Goal: Task Accomplishment & Management: Manage account settings

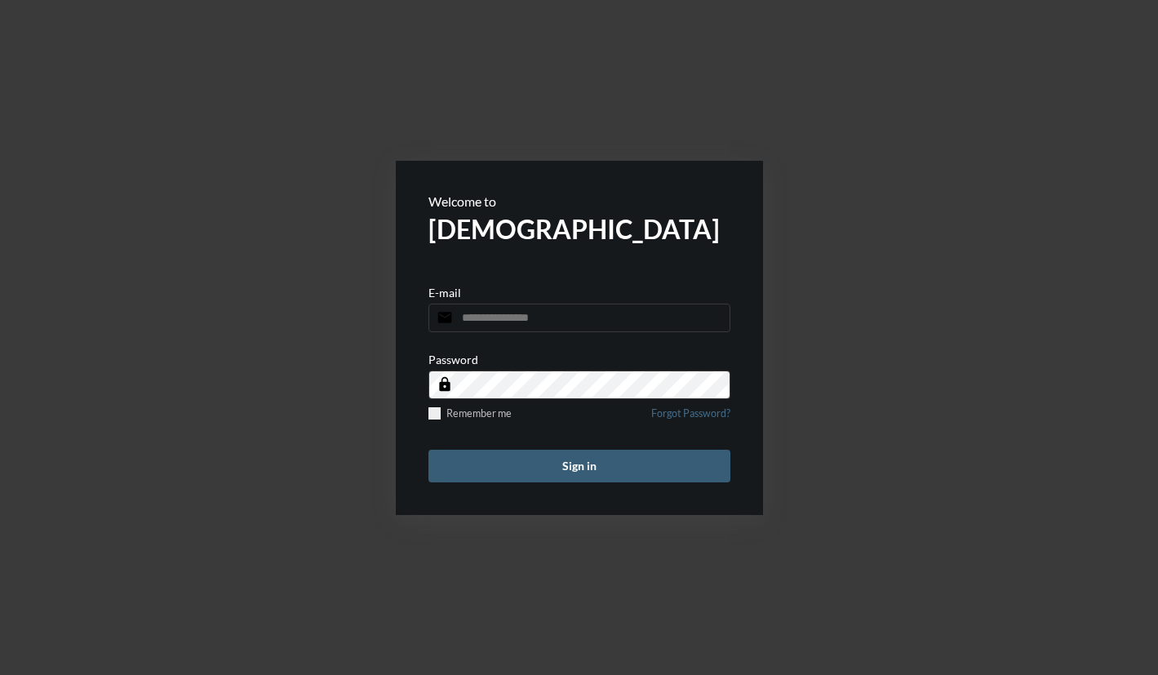
type input "**********"
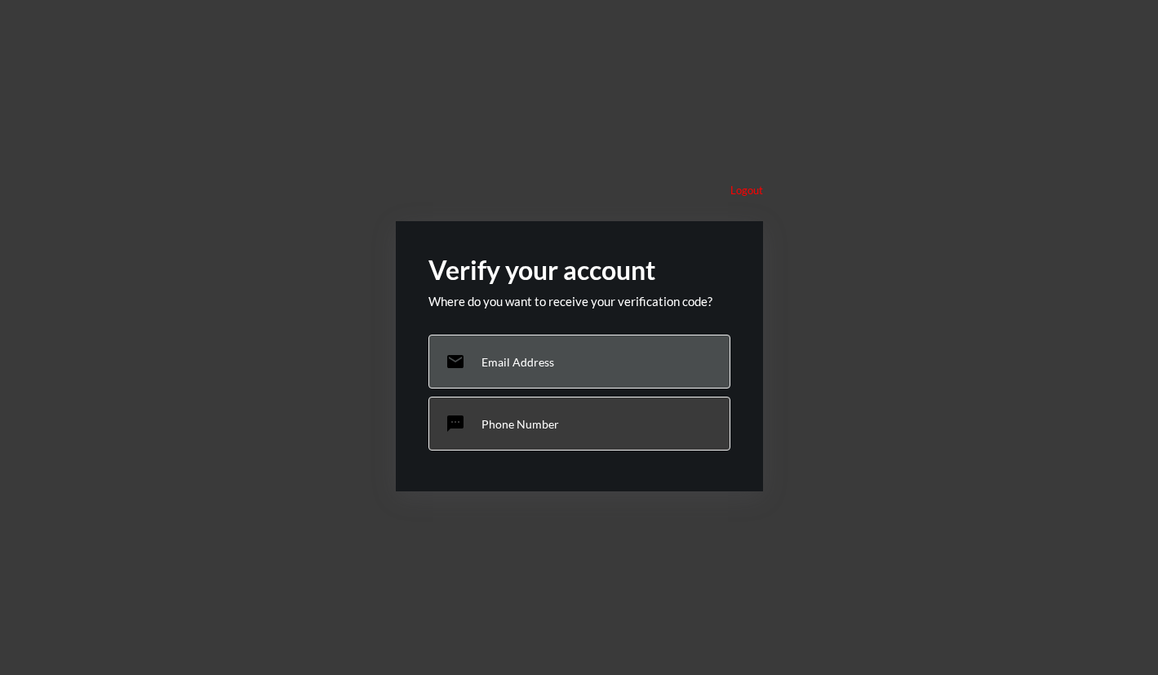
click at [537, 368] on p "Email Address" at bounding box center [517, 362] width 73 height 14
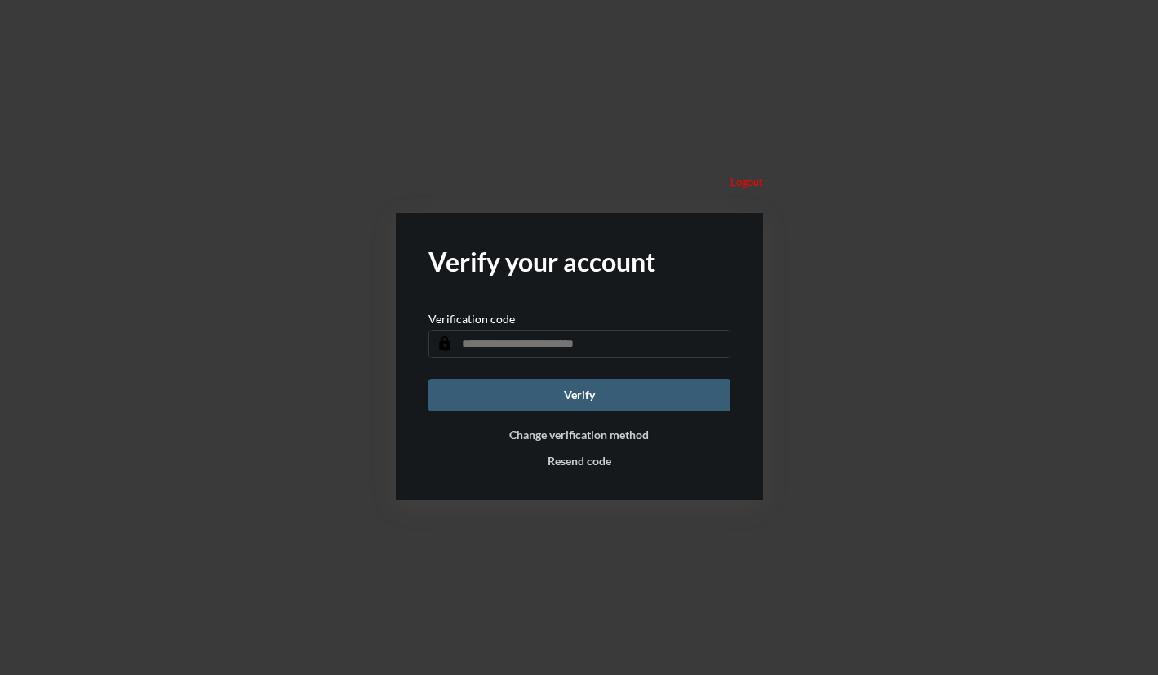
click at [481, 340] on input "text" at bounding box center [579, 344] width 302 height 29
type input "******"
click at [545, 395] on button "Verify" at bounding box center [579, 395] width 302 height 33
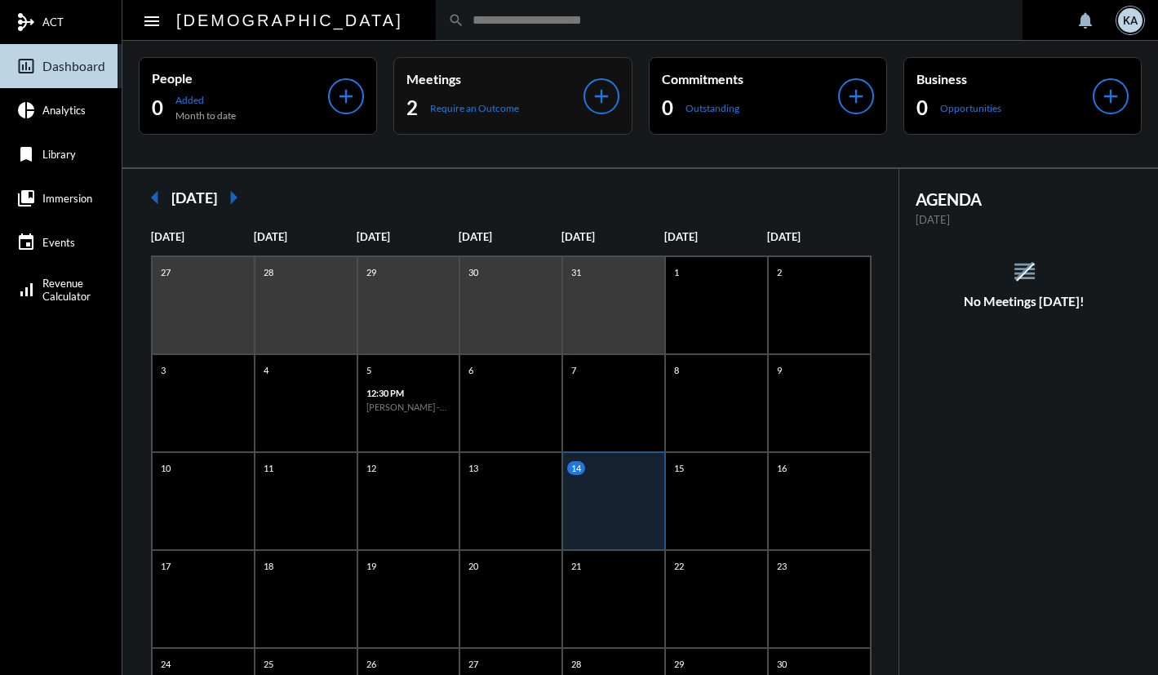
click at [481, 106] on p "Require an Outcome" at bounding box center [474, 108] width 89 height 12
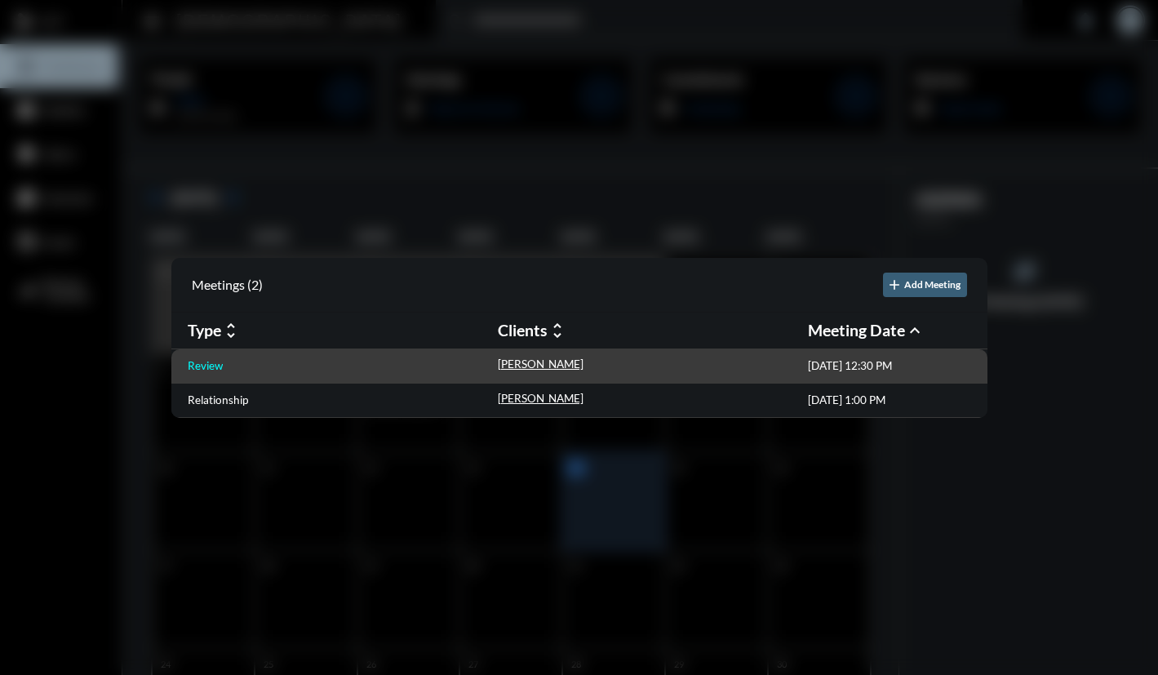
click at [215, 362] on p "Review" at bounding box center [205, 365] width 35 height 13
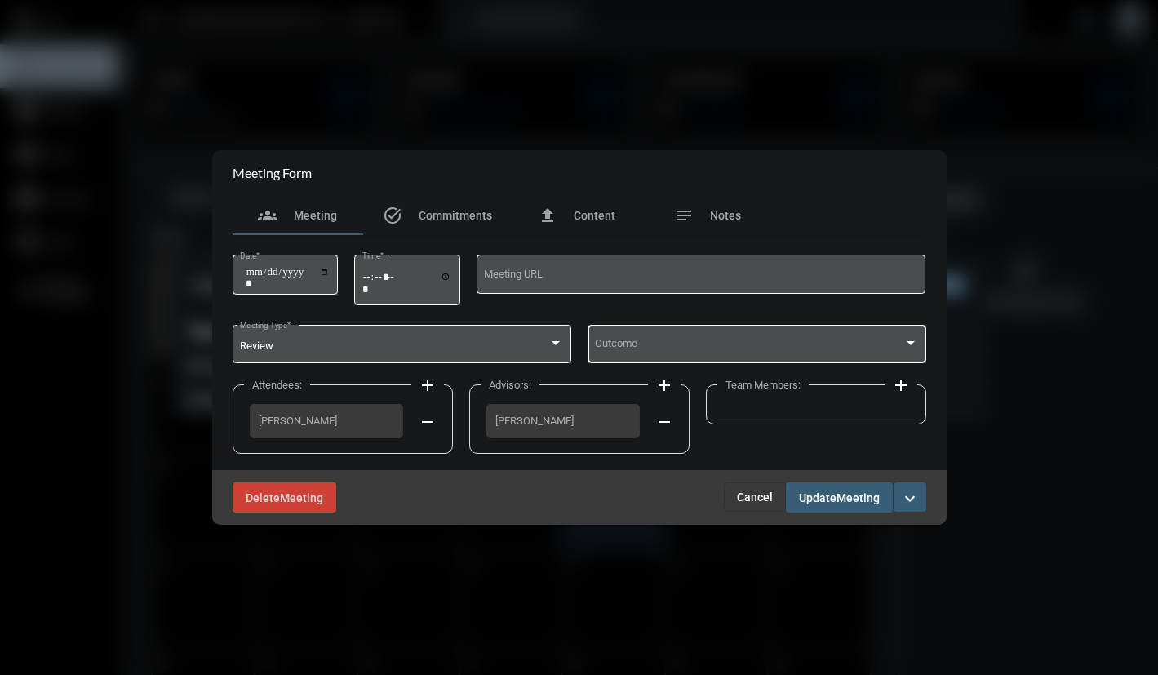
click at [654, 353] on div "Outcome" at bounding box center [756, 342] width 323 height 42
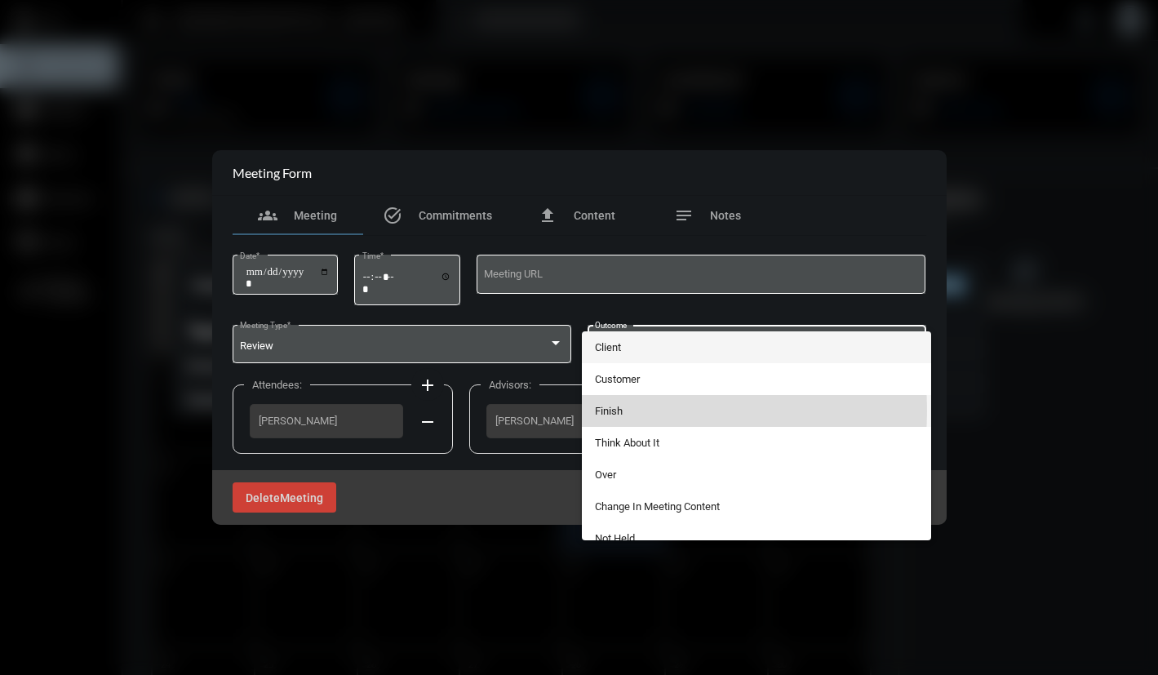
click at [622, 410] on span "Finish" at bounding box center [756, 411] width 323 height 32
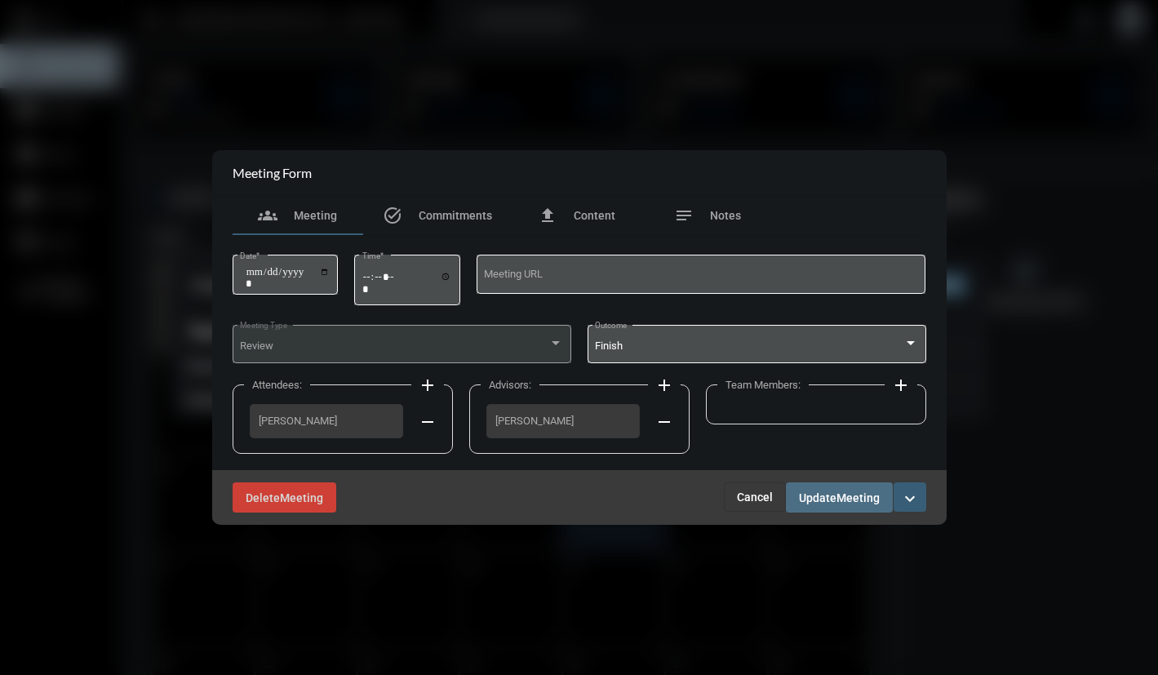
click at [817, 491] on span "Update" at bounding box center [818, 497] width 38 height 13
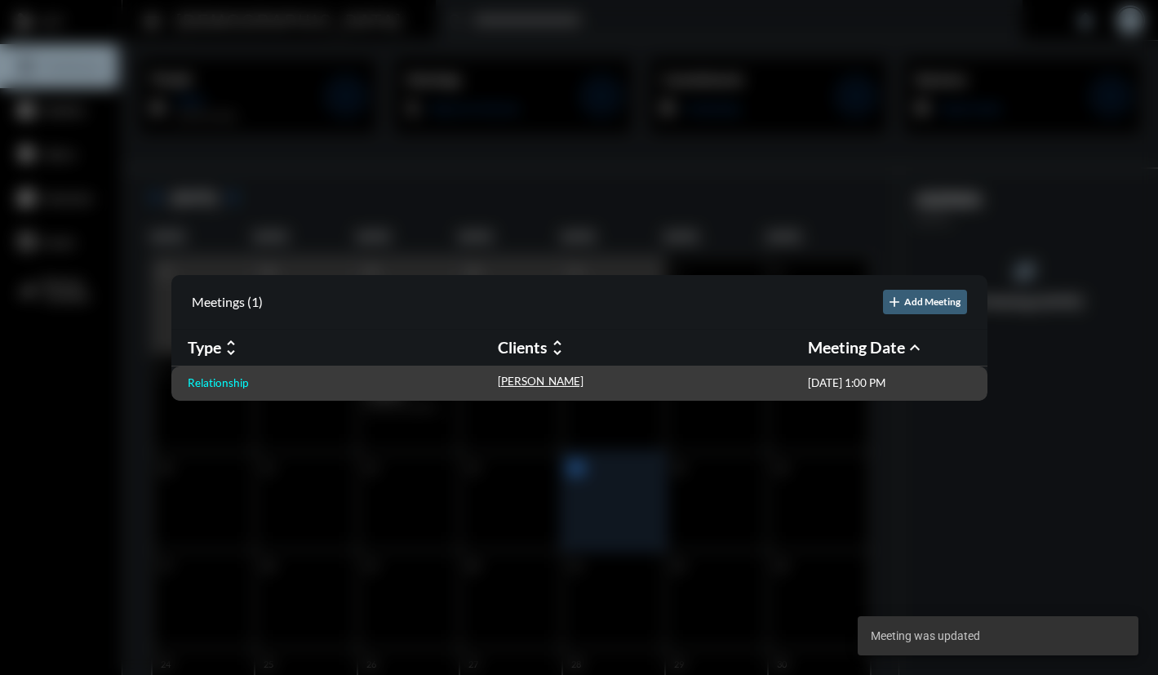
click at [236, 376] on p "Relationship" at bounding box center [218, 382] width 60 height 13
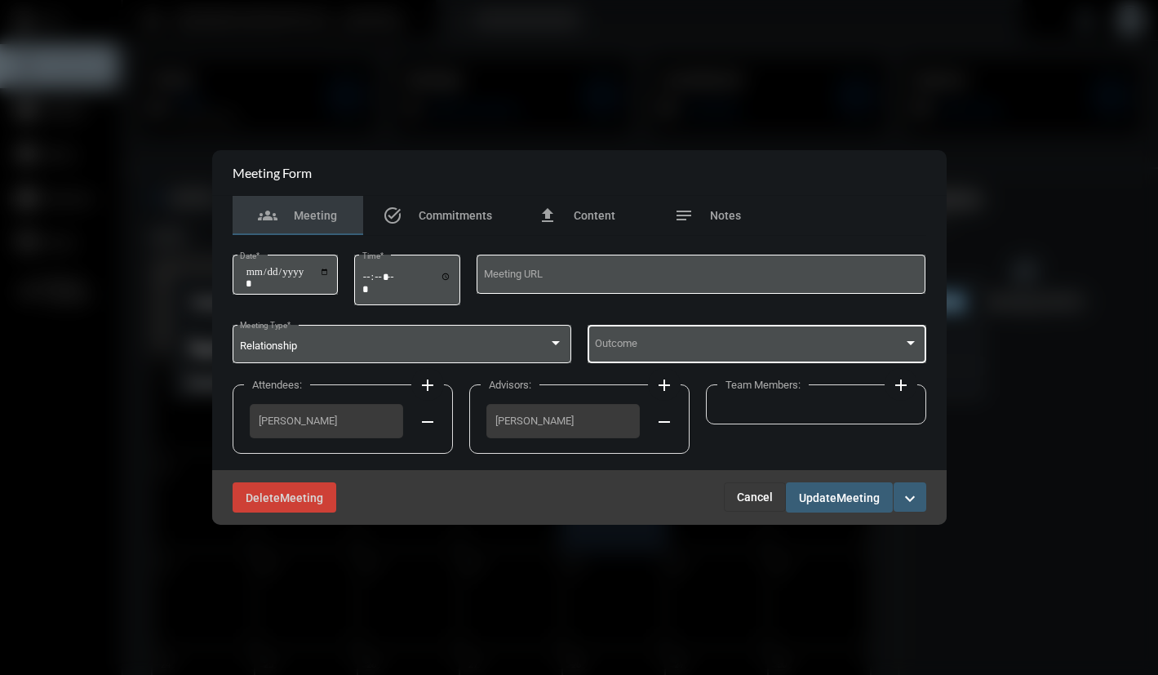
click at [616, 351] on span at bounding box center [749, 346] width 308 height 12
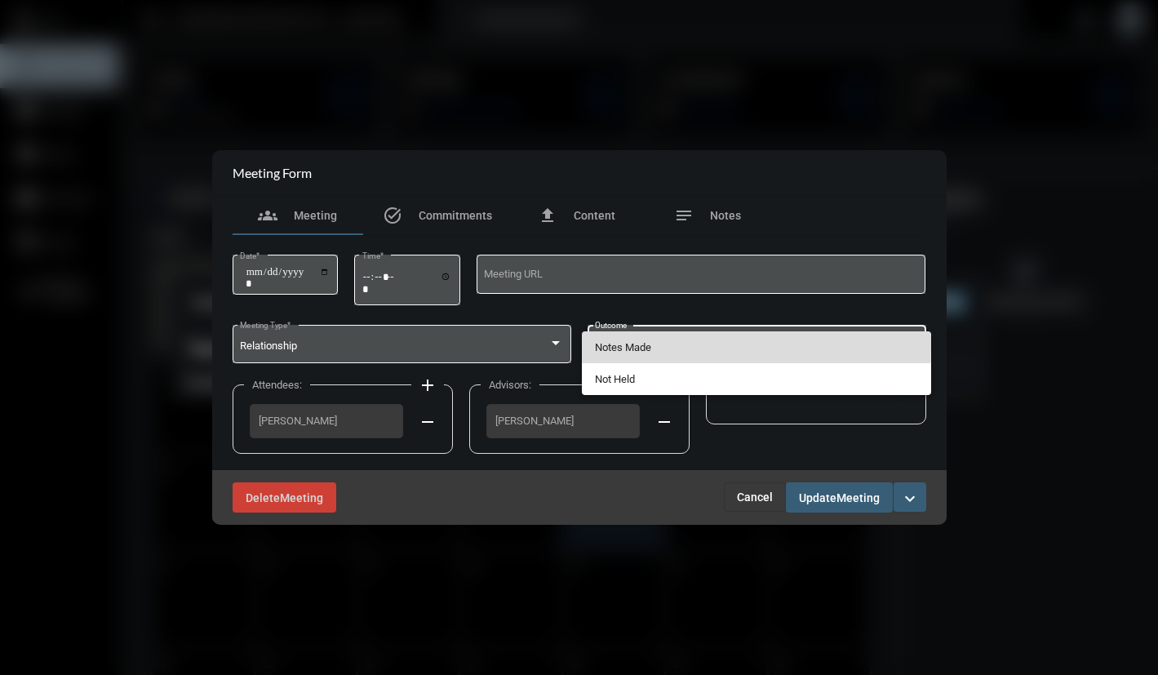
click at [624, 345] on span "Notes Made" at bounding box center [756, 347] width 323 height 32
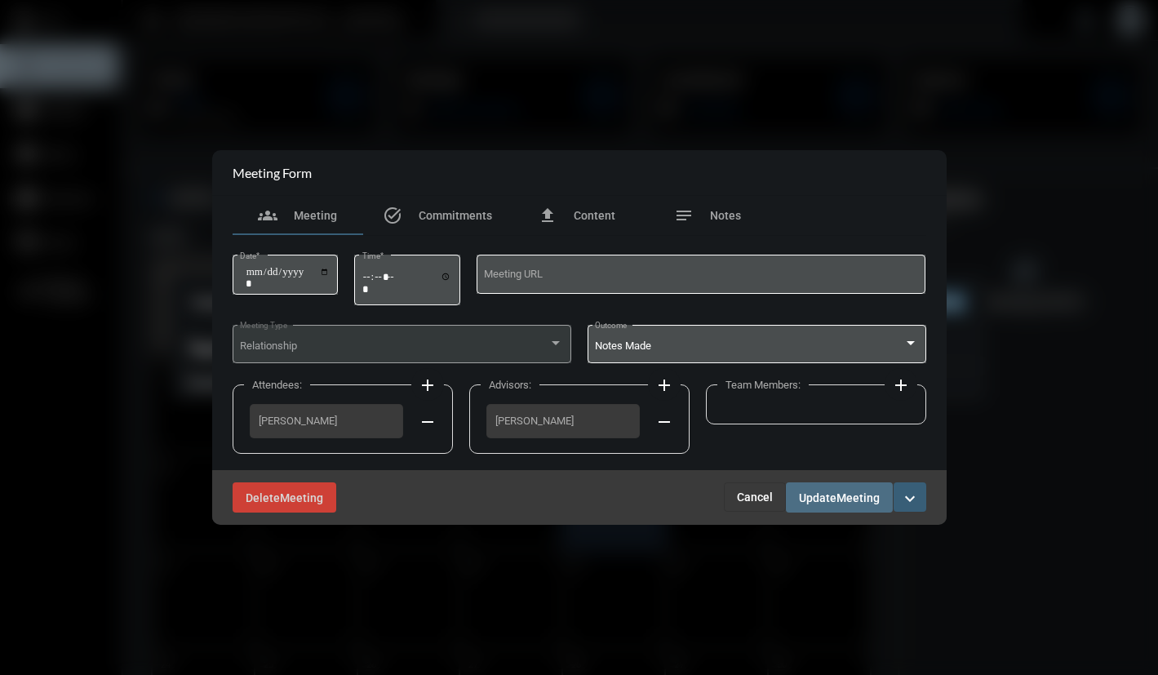
click at [806, 493] on span "Update" at bounding box center [818, 497] width 38 height 13
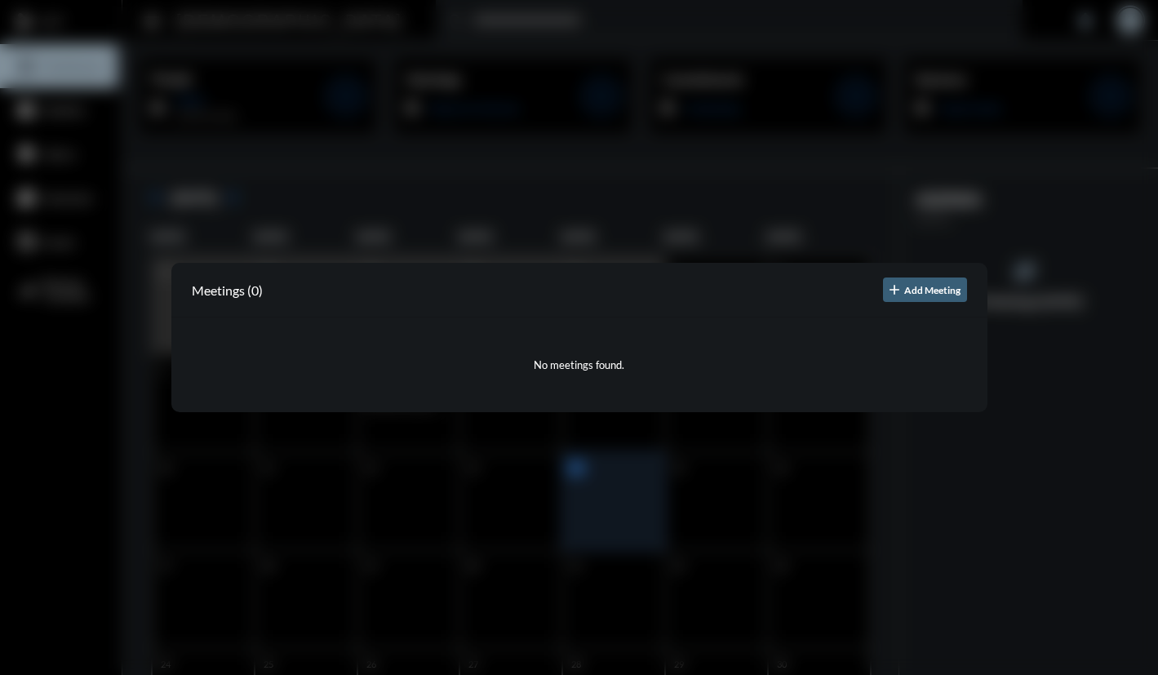
click at [1049, 327] on div at bounding box center [579, 337] width 1158 height 675
